Goal: Task Accomplishment & Management: Manage account settings

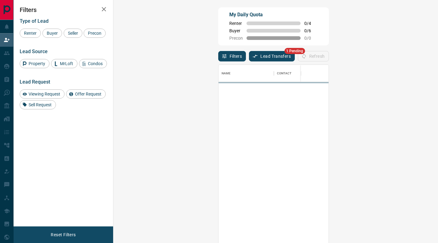
scroll to position [180, 307]
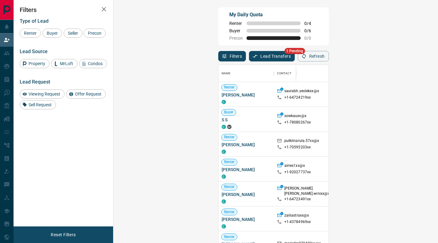
click at [249, 57] on button "Lead Transfers" at bounding box center [272, 56] width 46 height 10
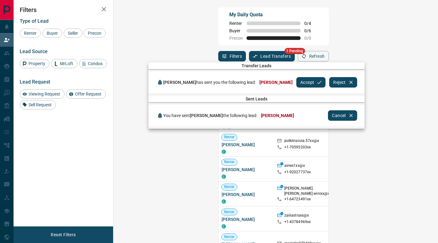
click at [312, 83] on button "Accept" at bounding box center [310, 82] width 29 height 10
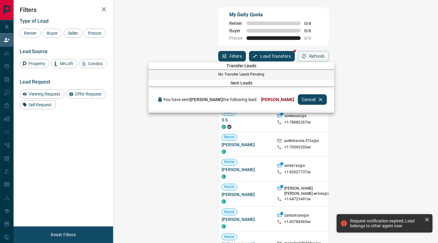
click at [271, 50] on div at bounding box center [219, 121] width 438 height 243
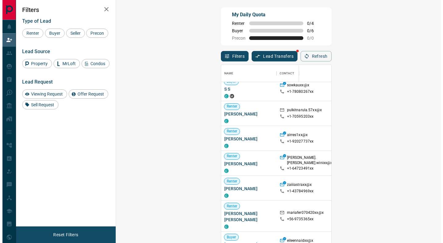
scroll to position [0, 0]
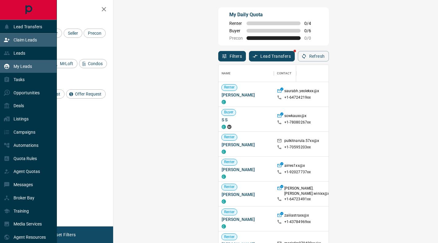
click at [22, 66] on p "My Leads" at bounding box center [23, 66] width 18 height 5
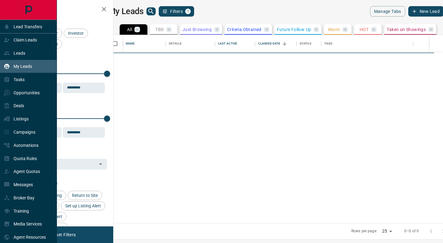
scroll to position [184, 322]
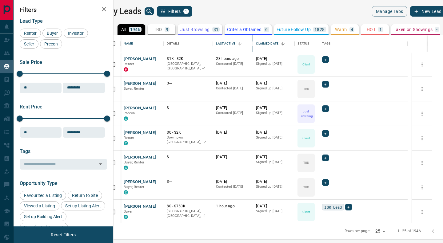
click at [235, 43] on div "Last Active" at bounding box center [225, 43] width 19 height 17
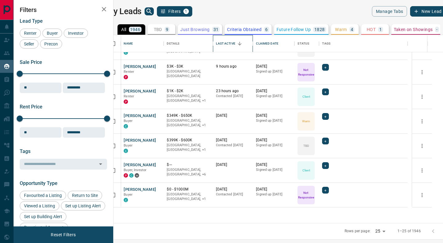
scroll to position [0, 0]
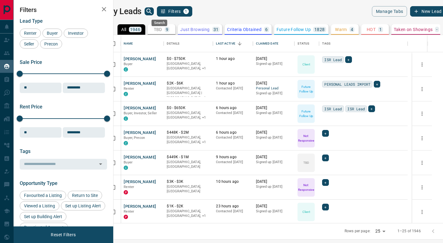
click at [153, 11] on icon "search button" at bounding box center [148, 11] width 7 height 7
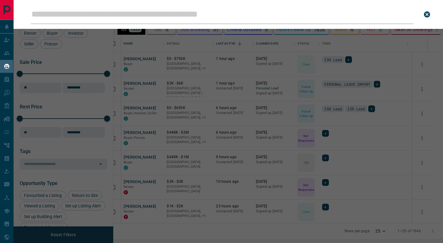
type input "**********"
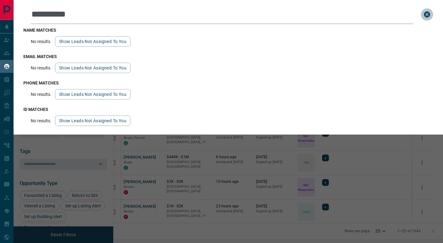
click at [427, 17] on icon "close search bar" at bounding box center [427, 14] width 6 height 6
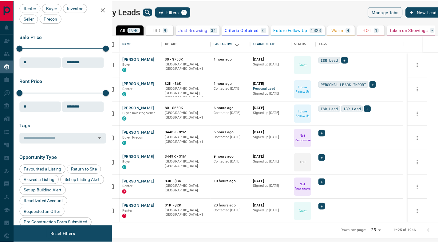
scroll to position [6, 0]
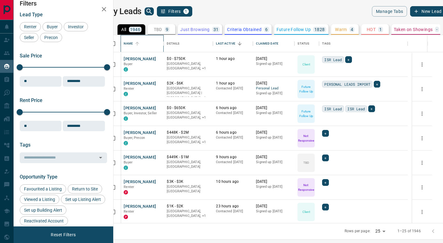
click at [133, 43] on div "Name" at bounding box center [128, 43] width 9 height 17
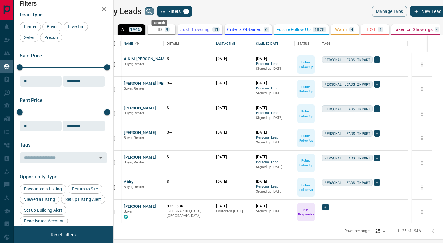
click at [152, 9] on icon "search button" at bounding box center [148, 11] width 5 height 5
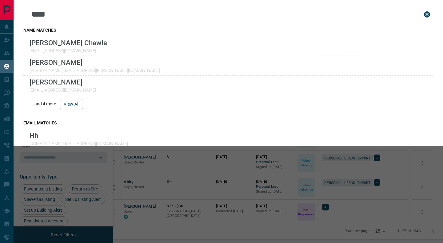
type input "*****"
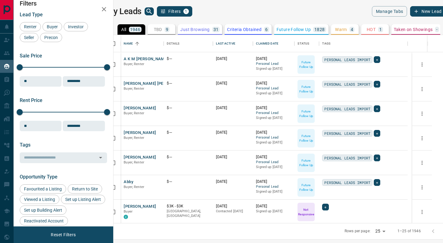
click at [162, 29] on p "TBD" at bounding box center [158, 29] width 8 height 4
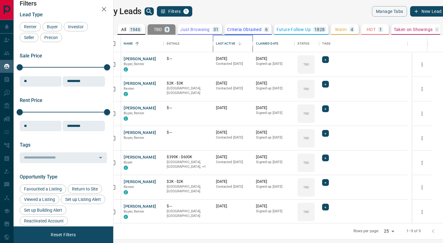
click at [231, 42] on div "Last Active" at bounding box center [225, 43] width 19 height 17
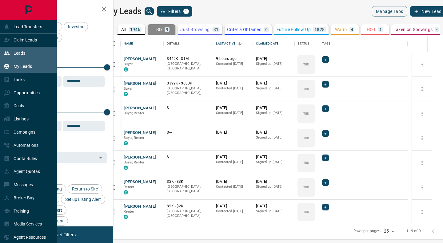
click at [18, 51] on div "Leads" at bounding box center [15, 53] width 22 height 10
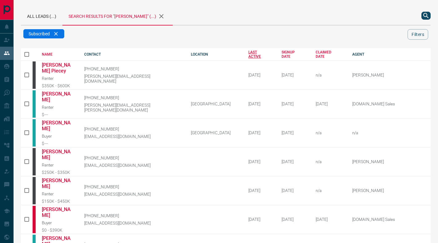
click at [249, 54] on div "LAST ACTIVE" at bounding box center [261, 54] width 24 height 9
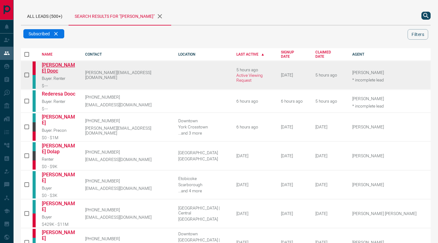
click at [57, 63] on link "[PERSON_NAME] Dooc" at bounding box center [59, 68] width 34 height 12
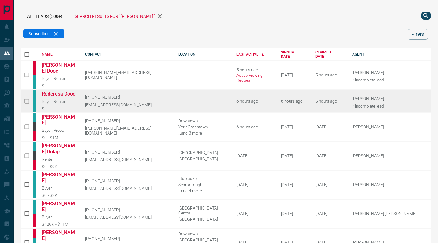
click at [72, 91] on link "Rederesa Dooc" at bounding box center [59, 94] width 34 height 6
